Goal: Check status

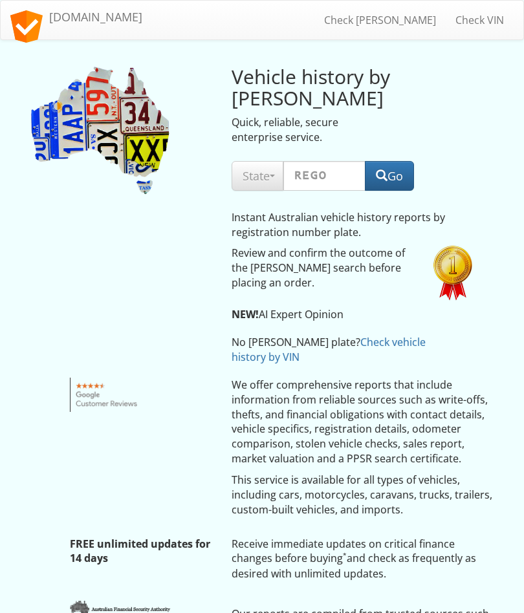
click at [271, 177] on span "State" at bounding box center [258, 176] width 30 height 16
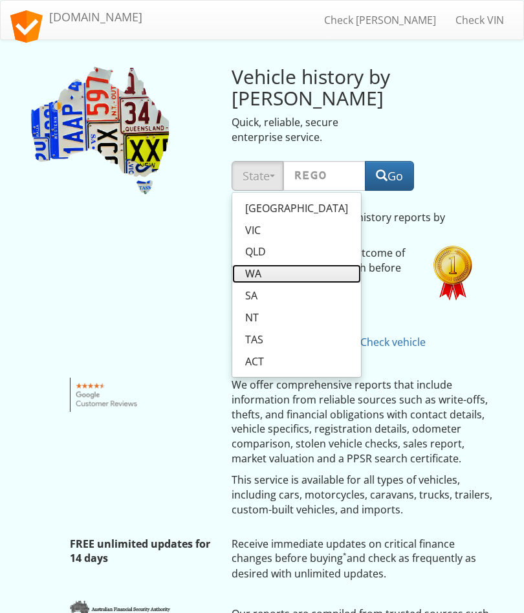
click at [269, 270] on link "WA" at bounding box center [296, 274] width 129 height 19
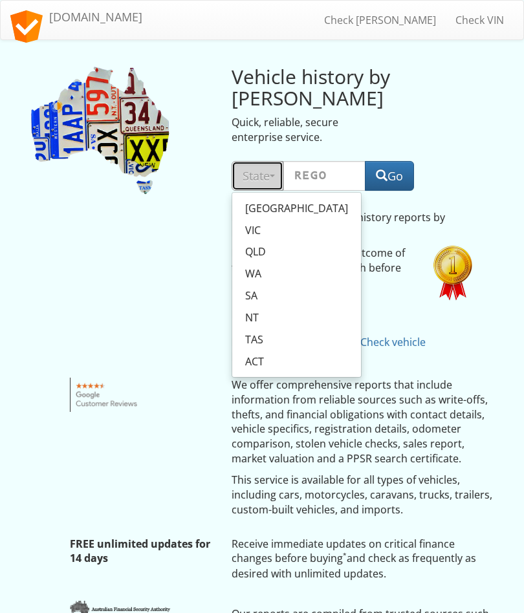
select select "WA"
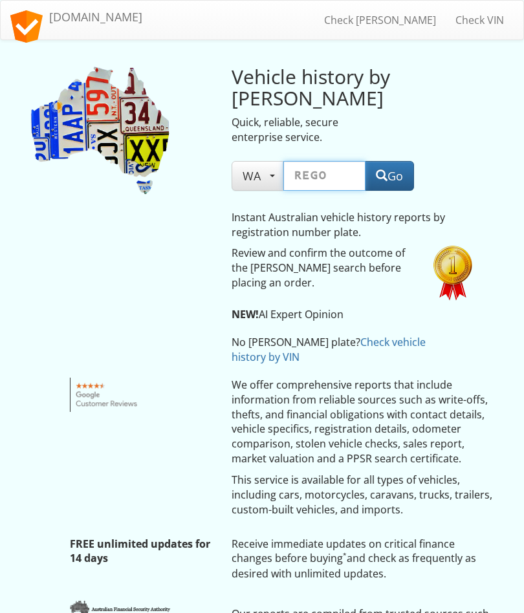
click at [345, 173] on input "text" at bounding box center [324, 176] width 83 height 30
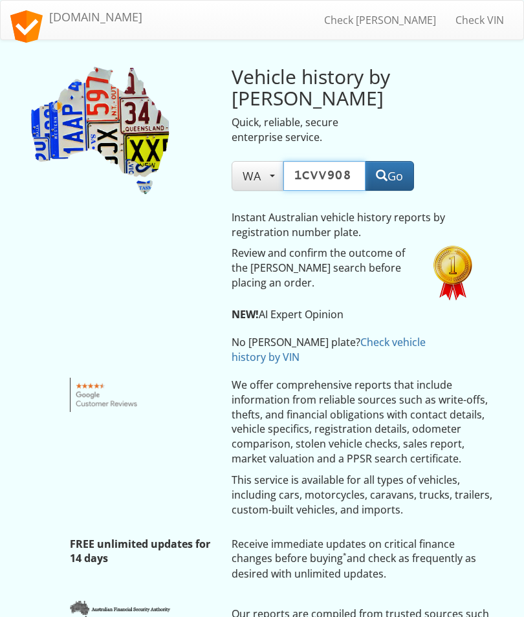
type input "1CVV908"
click at [399, 175] on button "Go" at bounding box center [389, 176] width 49 height 30
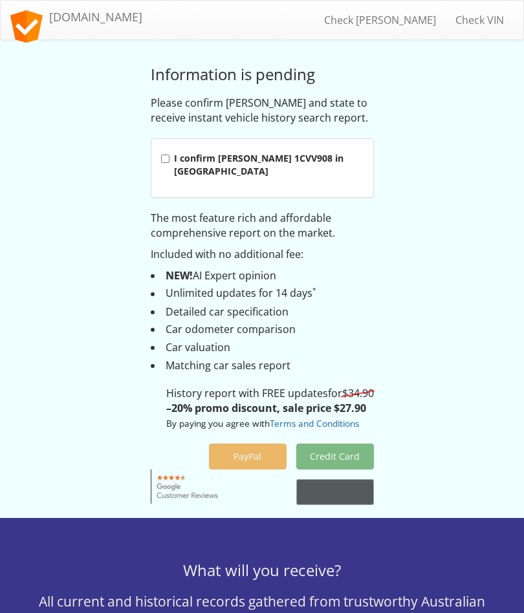
click at [286, 162] on strong "I confirm rego 1CVV908 in Western Australia" at bounding box center [259, 164] width 170 height 25
click at [170, 162] on input "I confirm rego 1CVV908 in Western Australia" at bounding box center [165, 159] width 8 height 8
checkbox input "true"
